Goal: Check status

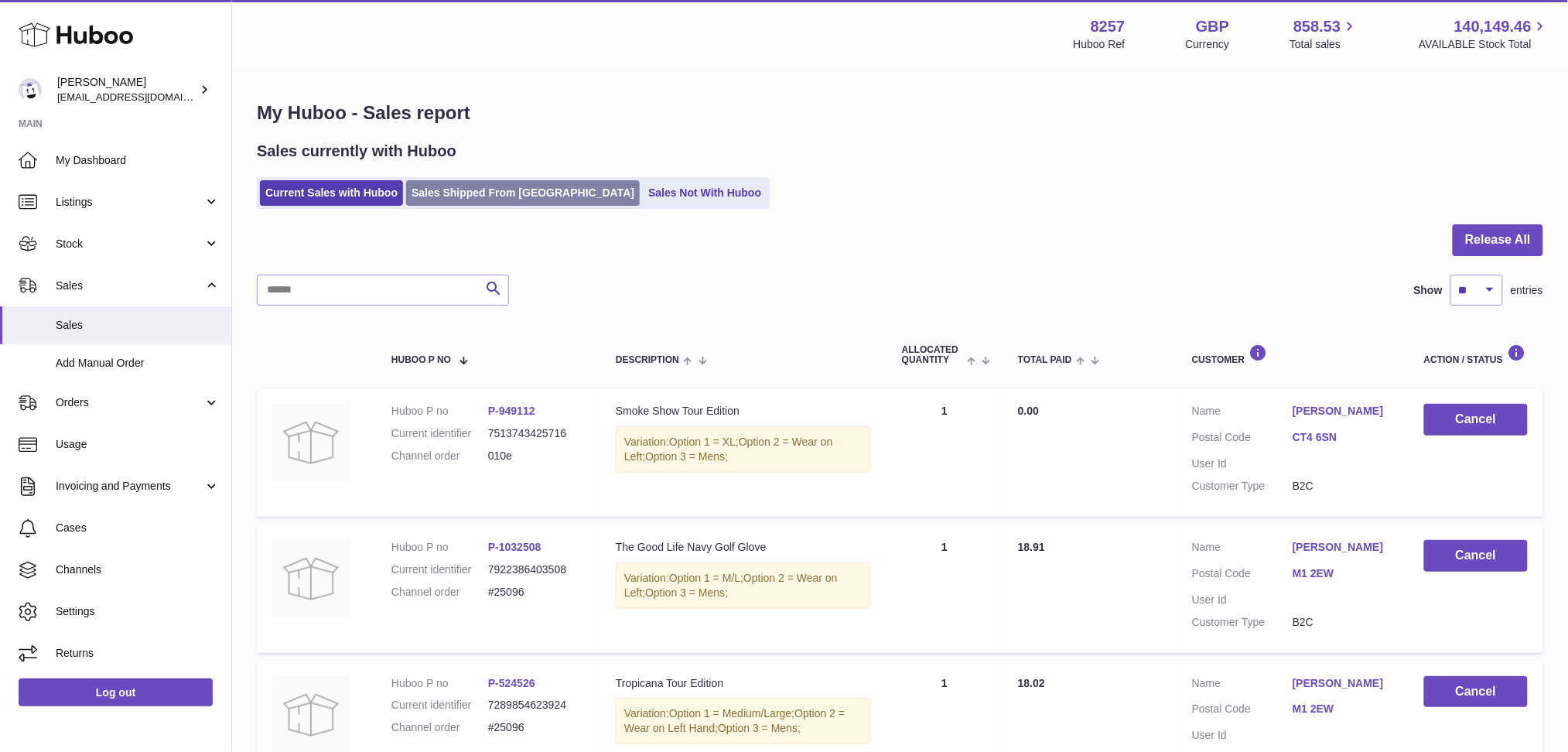
click at [439, 192] on link "Sales Shipped From [GEOGRAPHIC_DATA]" at bounding box center [523, 193] width 234 height 26
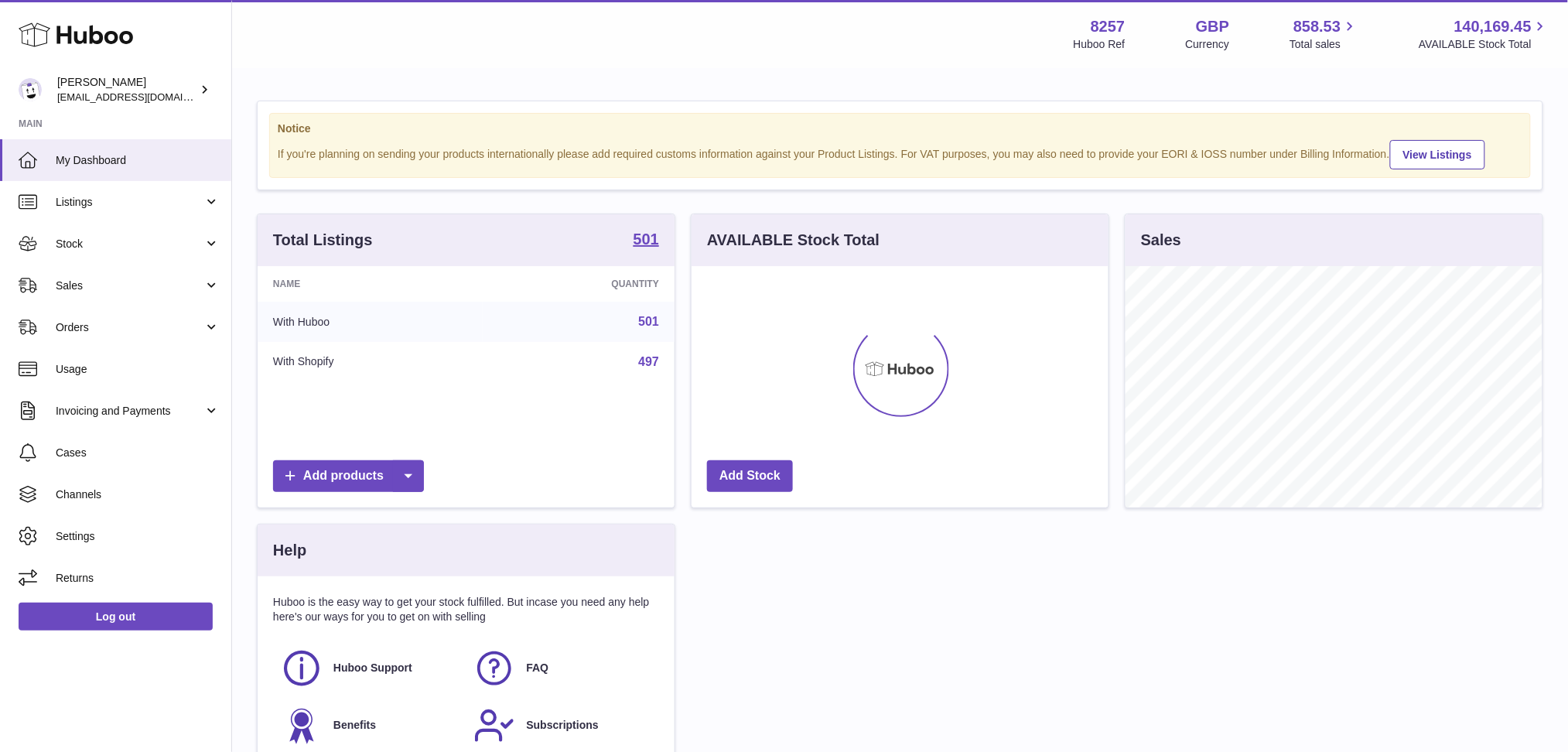
scroll to position [240, 417]
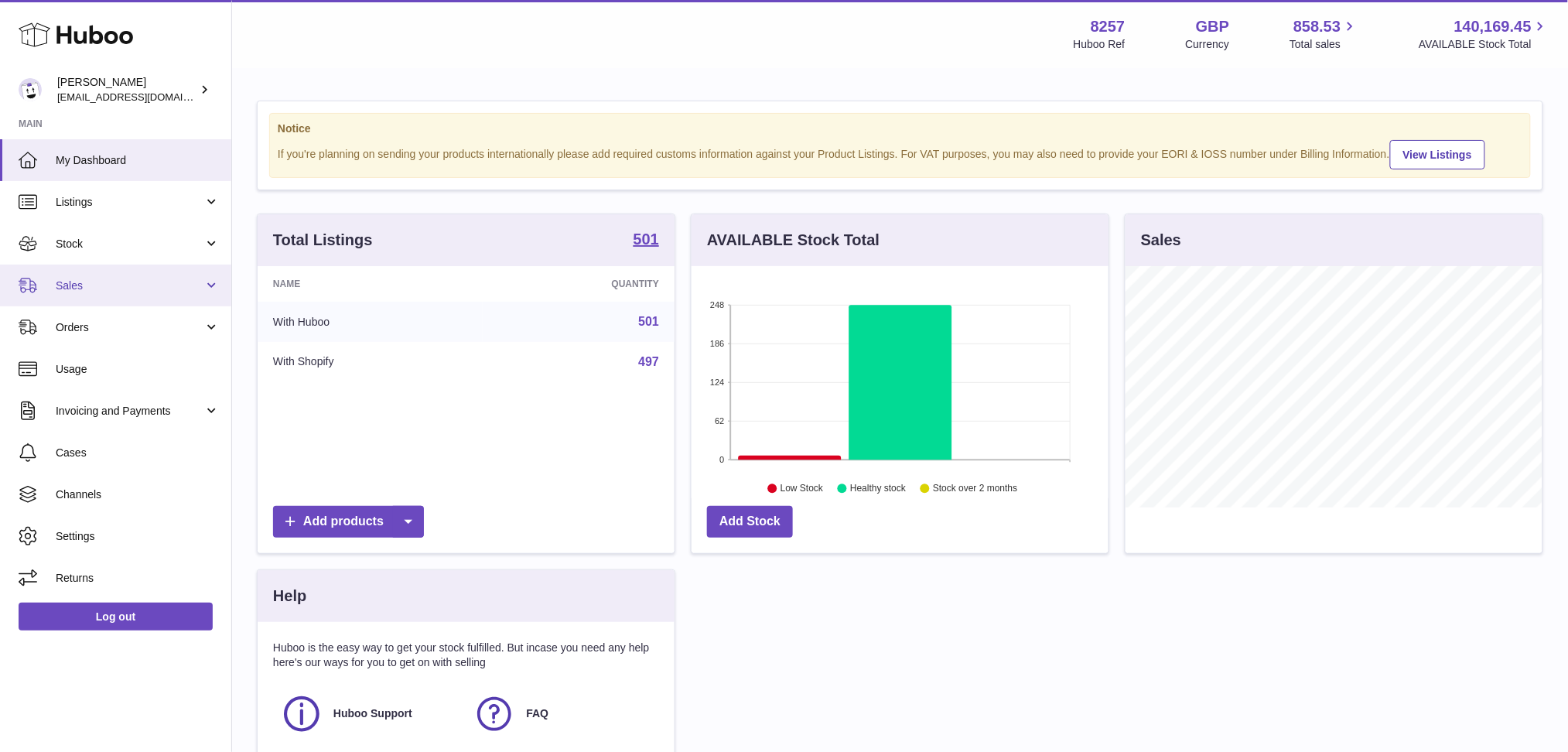
click at [56, 272] on link "Sales" at bounding box center [115, 285] width 231 height 42
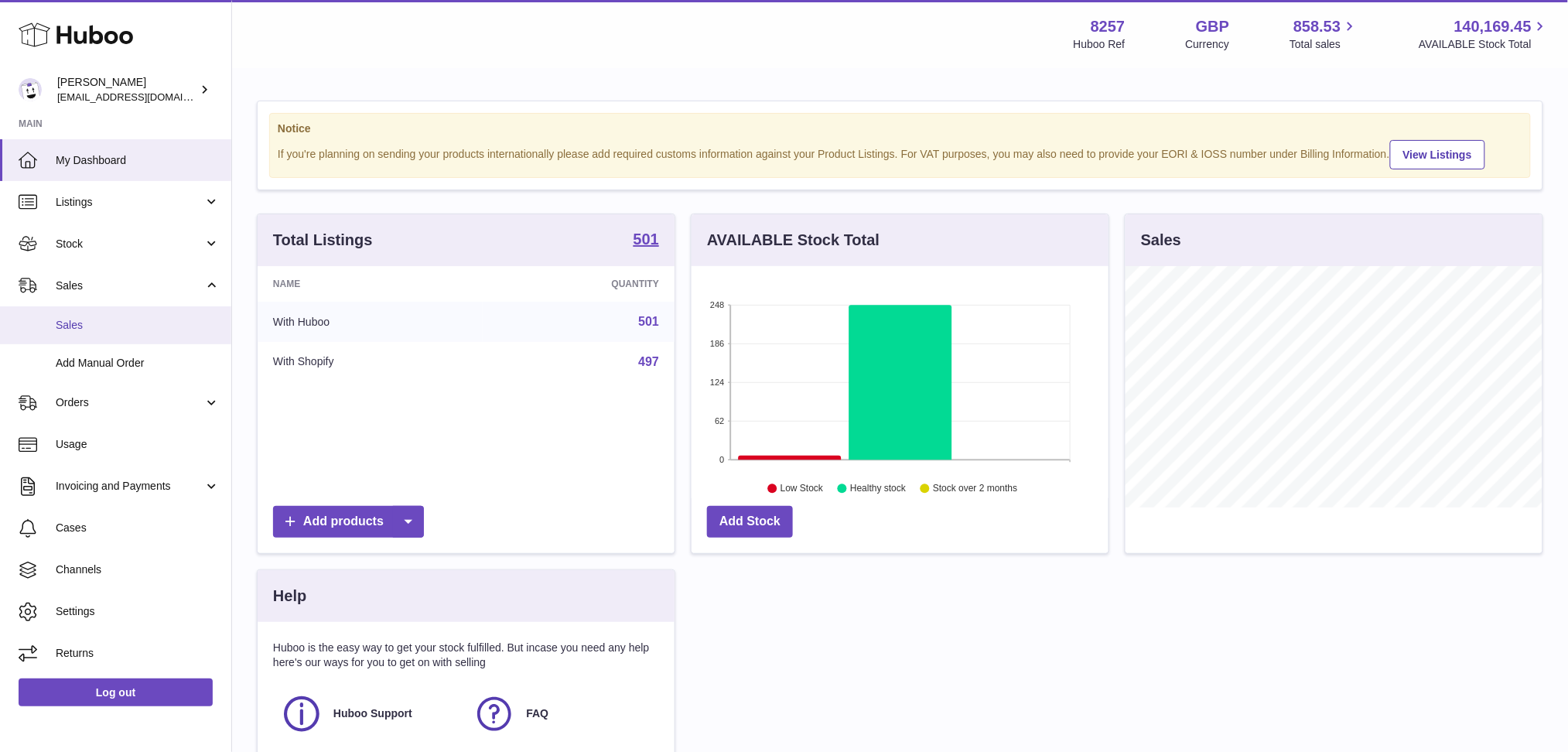
click at [111, 321] on span "Sales" at bounding box center [137, 325] width 164 height 15
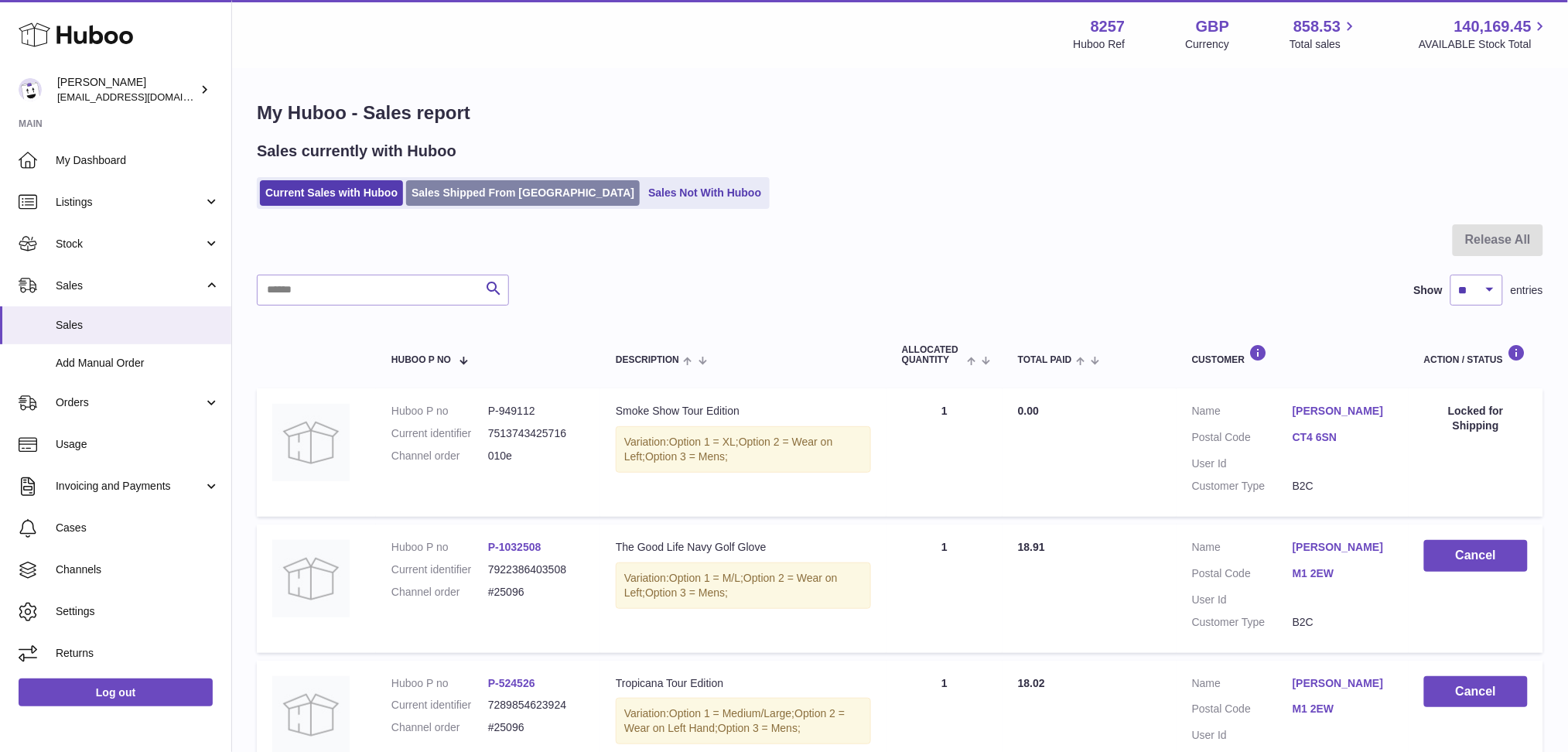
click at [475, 196] on link "Sales Shipped From [GEOGRAPHIC_DATA]" at bounding box center [523, 193] width 234 height 26
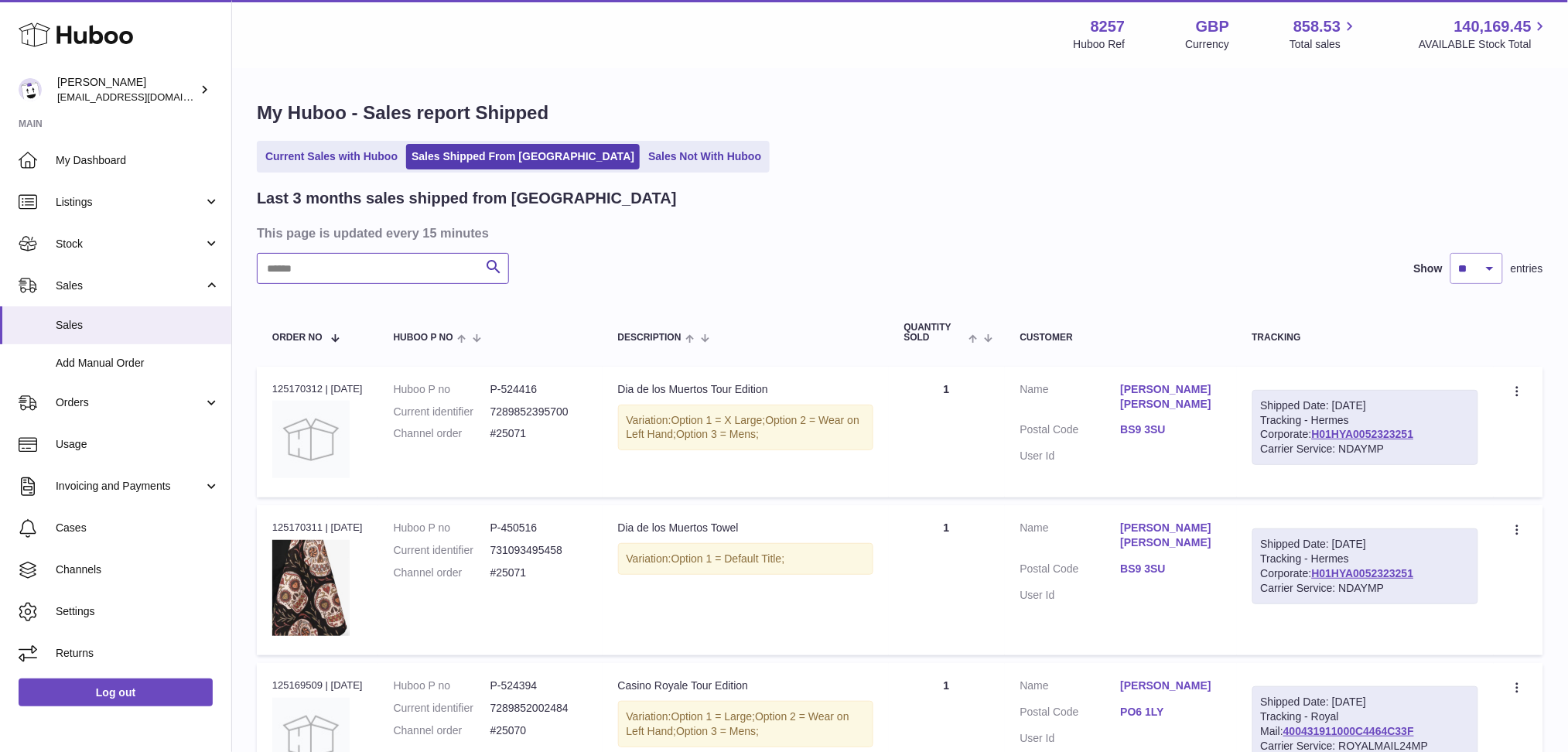
click at [361, 270] on input "text" at bounding box center [383, 268] width 252 height 31
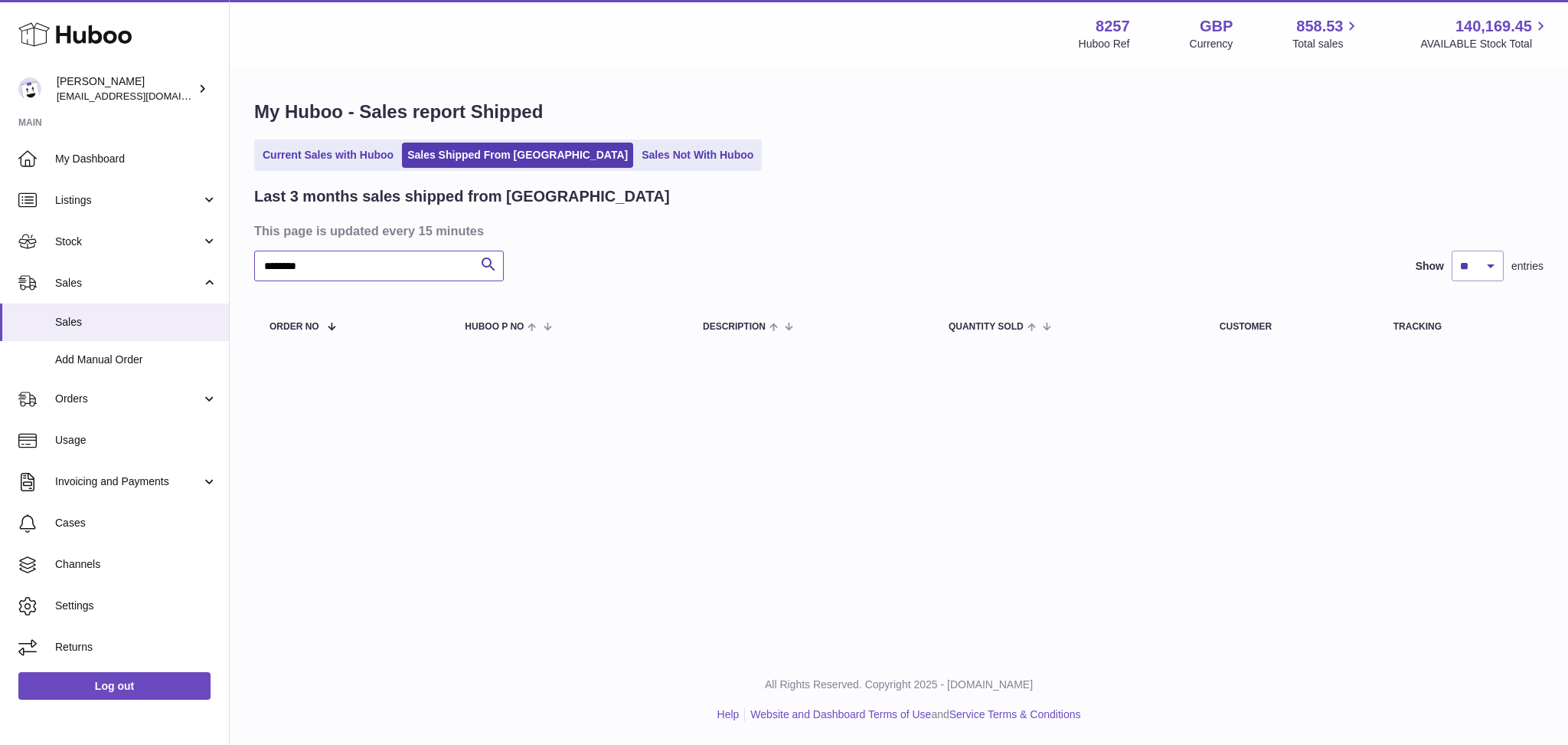
drag, startPoint x: 278, startPoint y: 268, endPoint x: 291, endPoint y: 268, distance: 13.0
click at [277, 268] on input "********" at bounding box center [379, 265] width 250 height 30
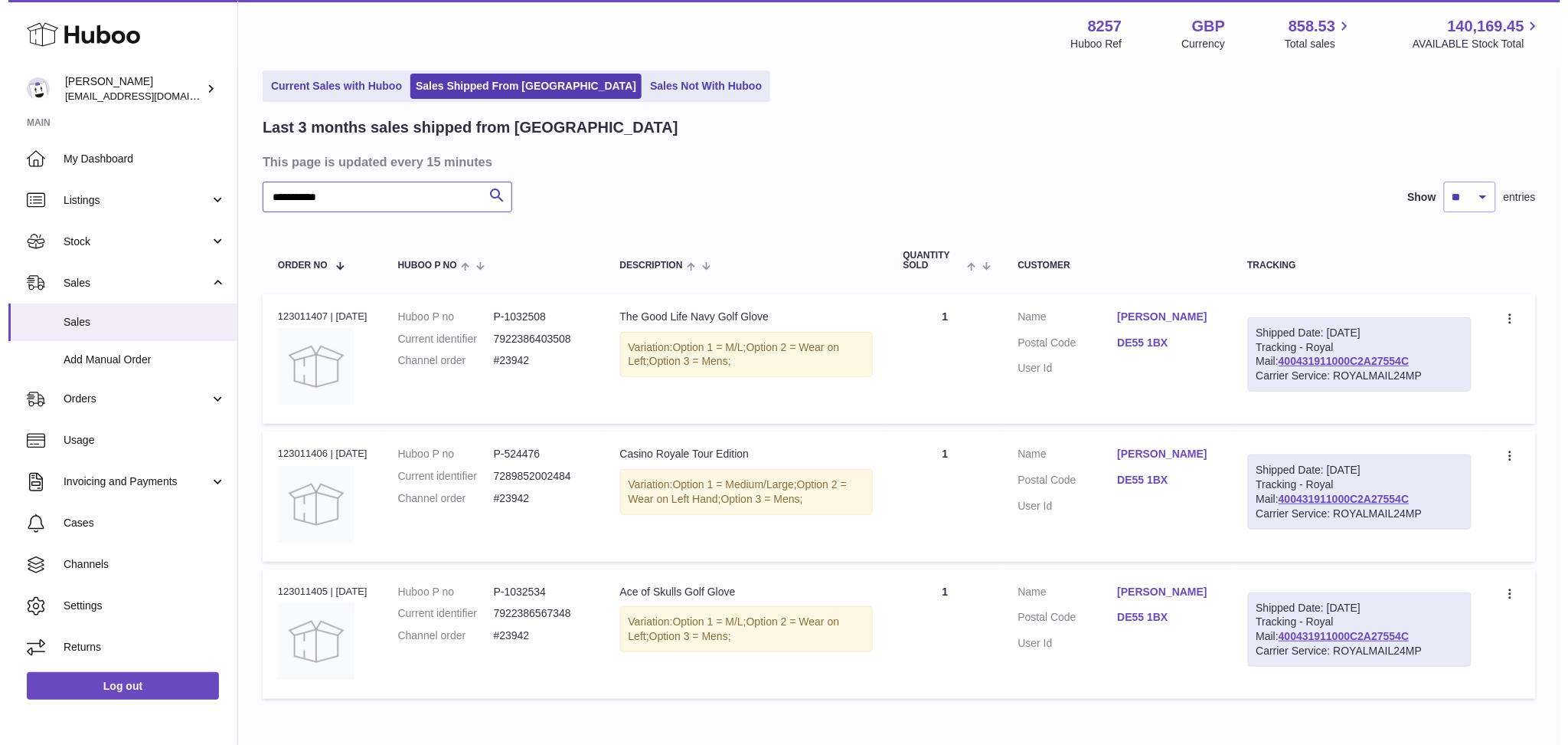
scroll to position [102, 0]
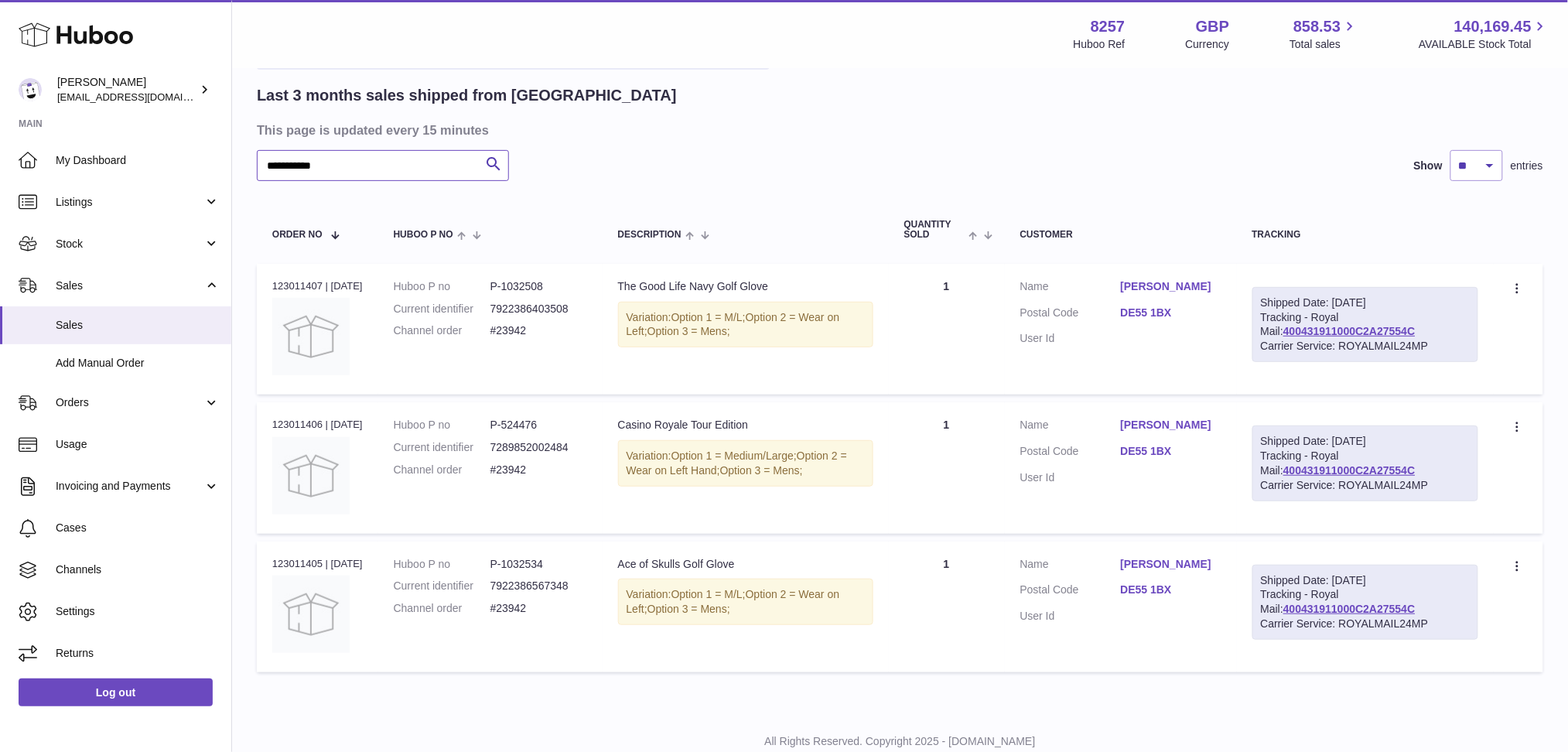
type input "**********"
click at [1392, 255] on table "Order No Huboo P no Description Quantity Sold Customer Tracking Order no 123011…" at bounding box center [900, 438] width 1287 height 483
click at [1516, 560] on icon at bounding box center [1519, 567] width 18 height 16
click at [1469, 631] on li "Duplicate Order" at bounding box center [1450, 633] width 155 height 33
